Goal: Find specific page/section

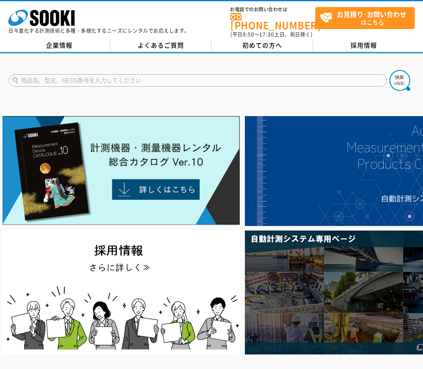
click at [106, 76] on input "text" at bounding box center [198, 80] width 378 height 12
click at [403, 81] on img at bounding box center [399, 80] width 21 height 21
drag, startPoint x: 63, startPoint y: 76, endPoint x: 128, endPoint y: 76, distance: 65.4
click at [128, 76] on input "プラニメーター PX-10S" at bounding box center [198, 80] width 378 height 12
type input "プラニメーター"
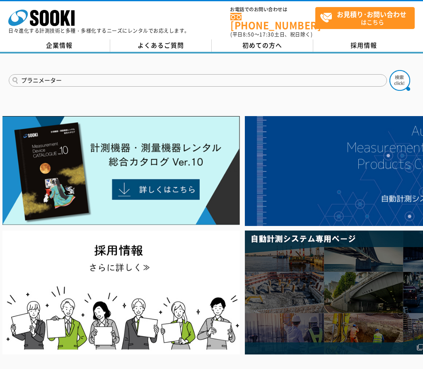
click at [389, 70] on button at bounding box center [399, 80] width 21 height 21
